Goal: Task Accomplishment & Management: Complete application form

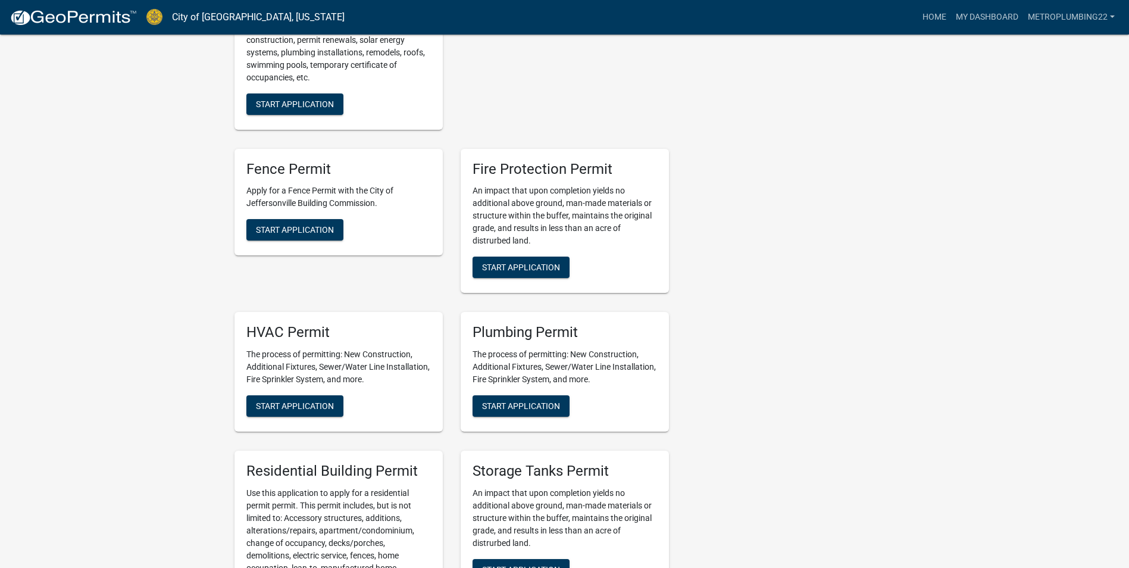
scroll to position [595, 0]
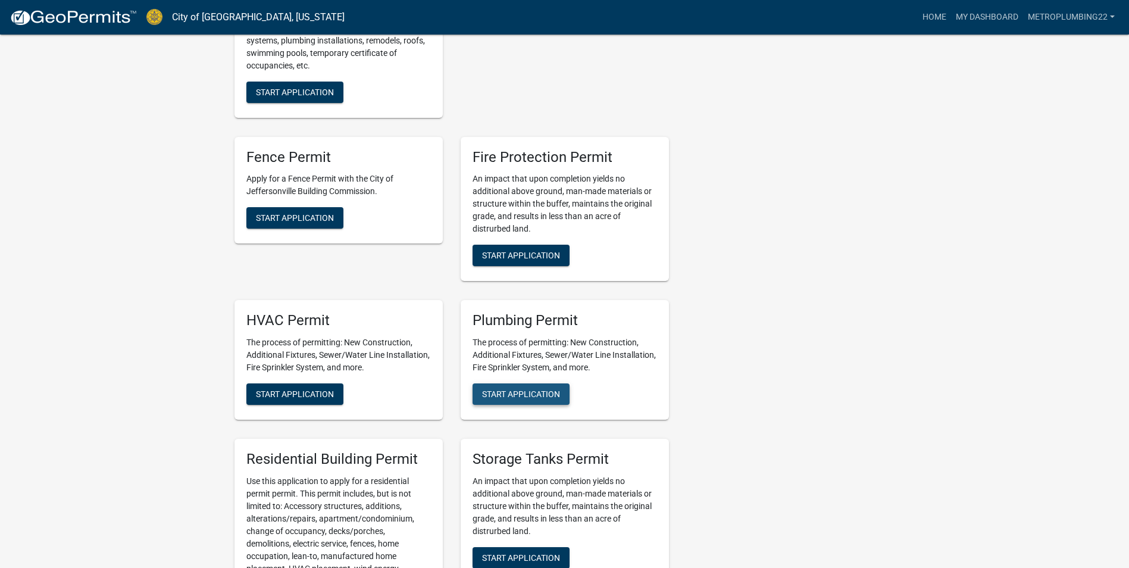
click at [503, 389] on span "Start Application" at bounding box center [521, 394] width 78 height 10
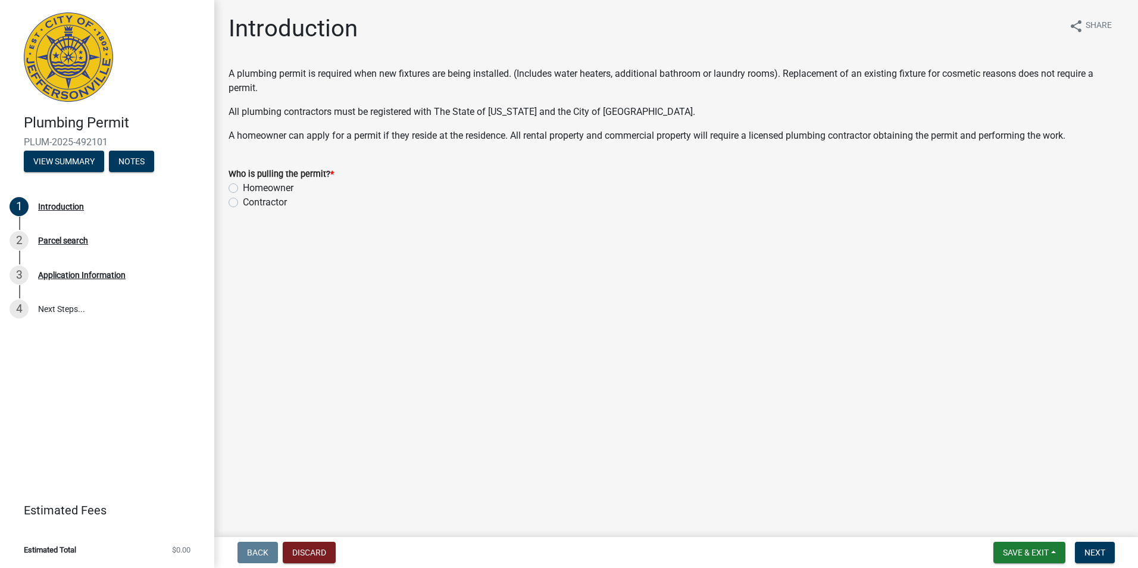
click at [243, 201] on label "Contractor" at bounding box center [265, 202] width 44 height 14
click at [243, 201] on input "Contractor" at bounding box center [247, 199] width 8 height 8
radio input "true"
click at [1096, 554] on span "Next" at bounding box center [1094, 553] width 21 height 10
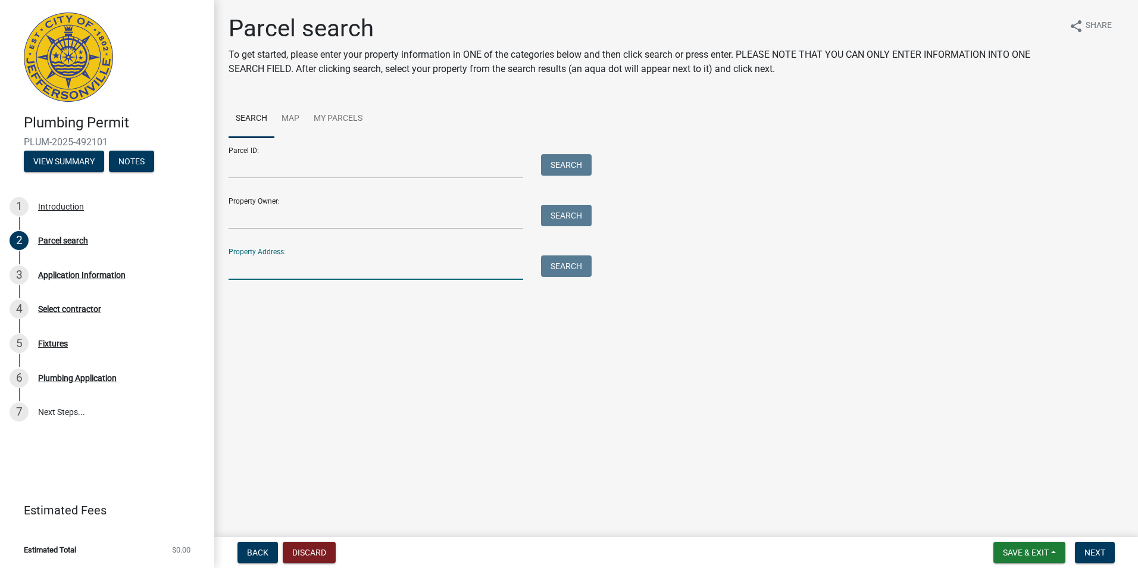
click at [304, 268] on input "Property Address:" at bounding box center [376, 267] width 295 height 24
click at [568, 258] on button "Search" at bounding box center [566, 265] width 51 height 21
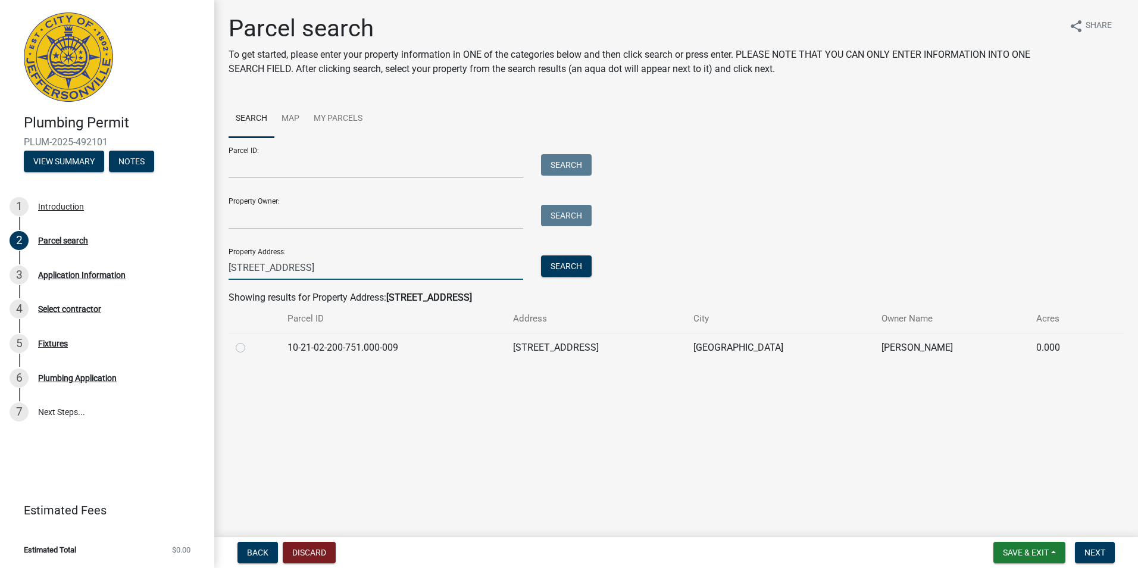
click at [372, 257] on input "[STREET_ADDRESS]" at bounding box center [376, 267] width 295 height 24
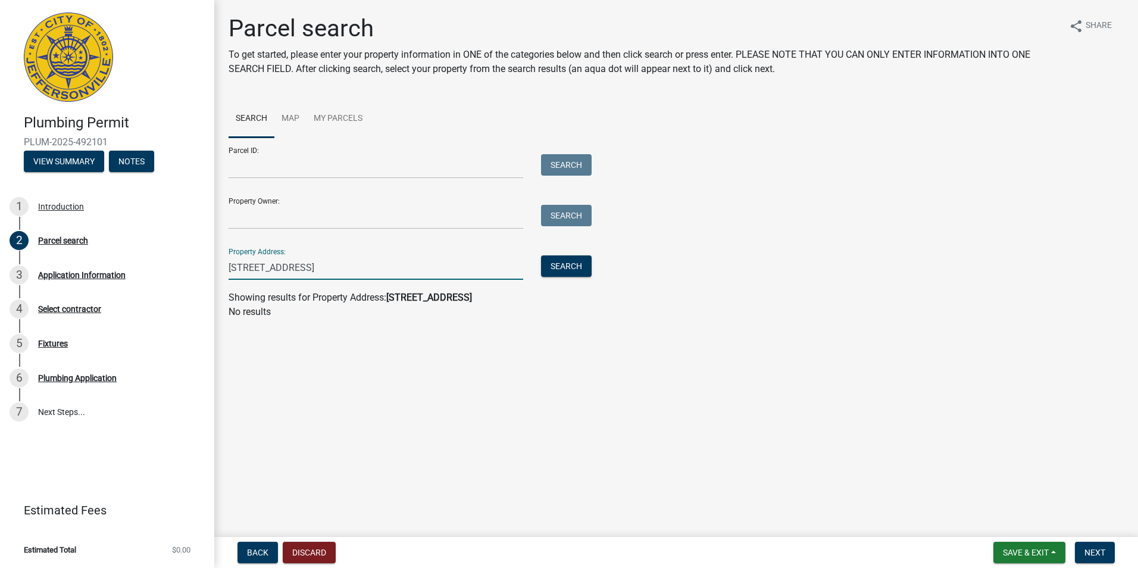
type input "[STREET_ADDRESS]"
